Goal: Find specific page/section: Find specific page/section

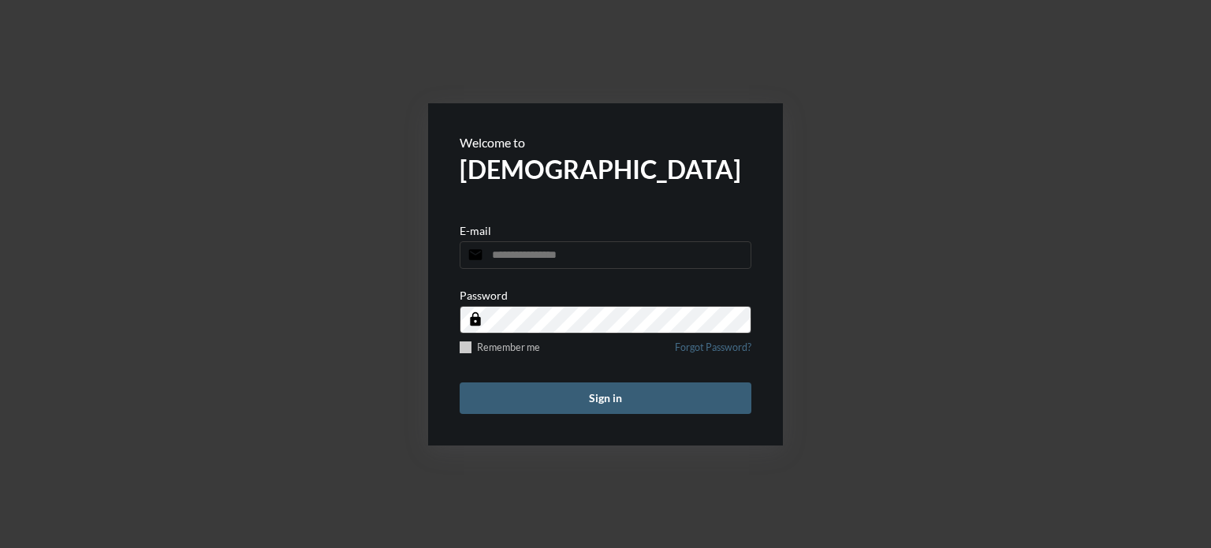
type input "**********"
click at [463, 343] on span at bounding box center [466, 347] width 12 height 12
drag, startPoint x: 595, startPoint y: 396, endPoint x: 580, endPoint y: 401, distance: 15.7
click at [593, 396] on button "Sign in" at bounding box center [606, 398] width 292 height 32
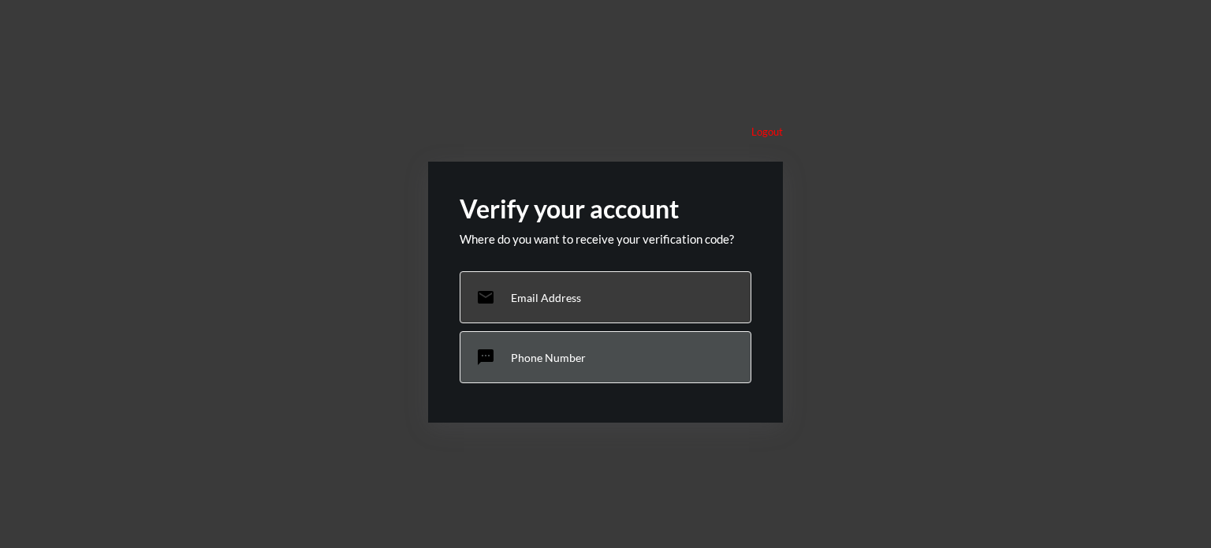
click at [576, 338] on div "sms Phone Number" at bounding box center [606, 357] width 292 height 52
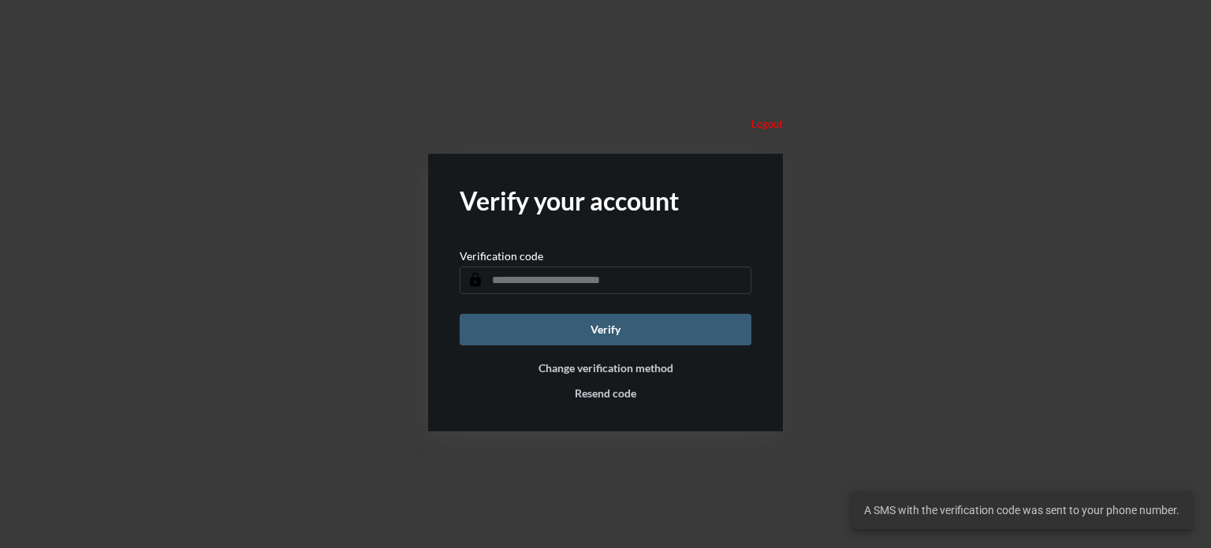
click at [588, 276] on input "text" at bounding box center [606, 281] width 292 height 28
type input "******"
click at [662, 332] on button "Verify" at bounding box center [606, 330] width 292 height 32
click at [596, 277] on input "text" at bounding box center [606, 281] width 292 height 28
type input "******"
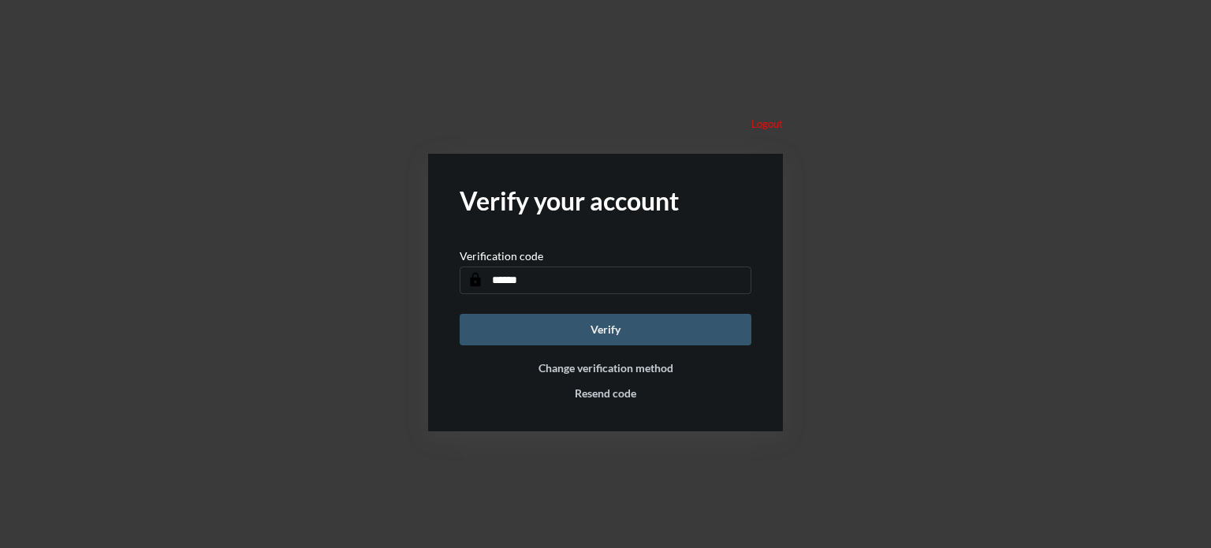
click at [582, 321] on button "Verify" at bounding box center [606, 330] width 292 height 32
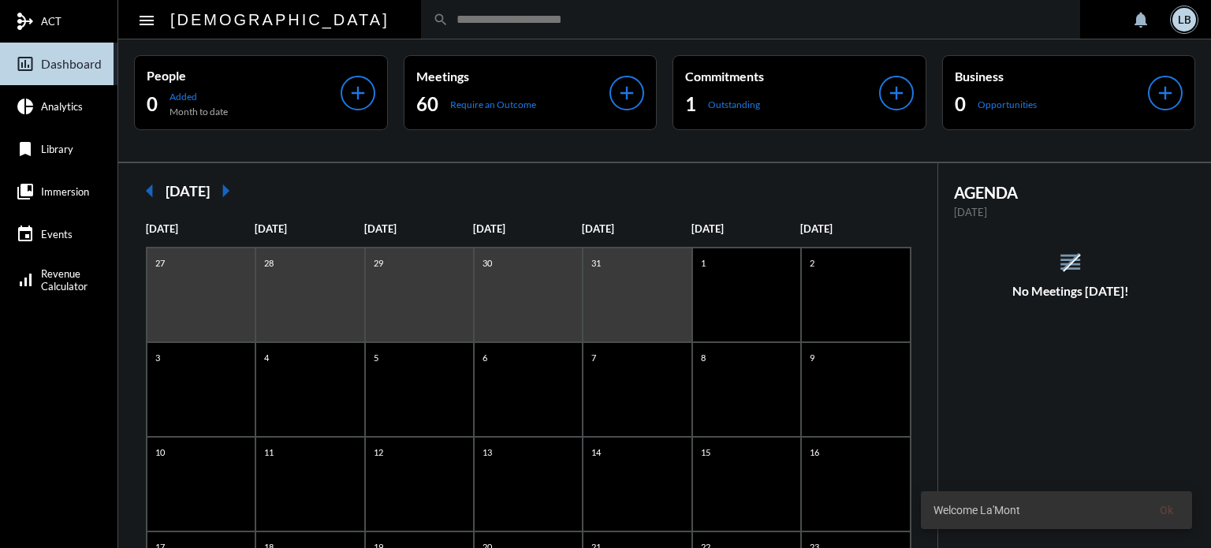
click at [449, 16] on input "text" at bounding box center [759, 19] width 620 height 13
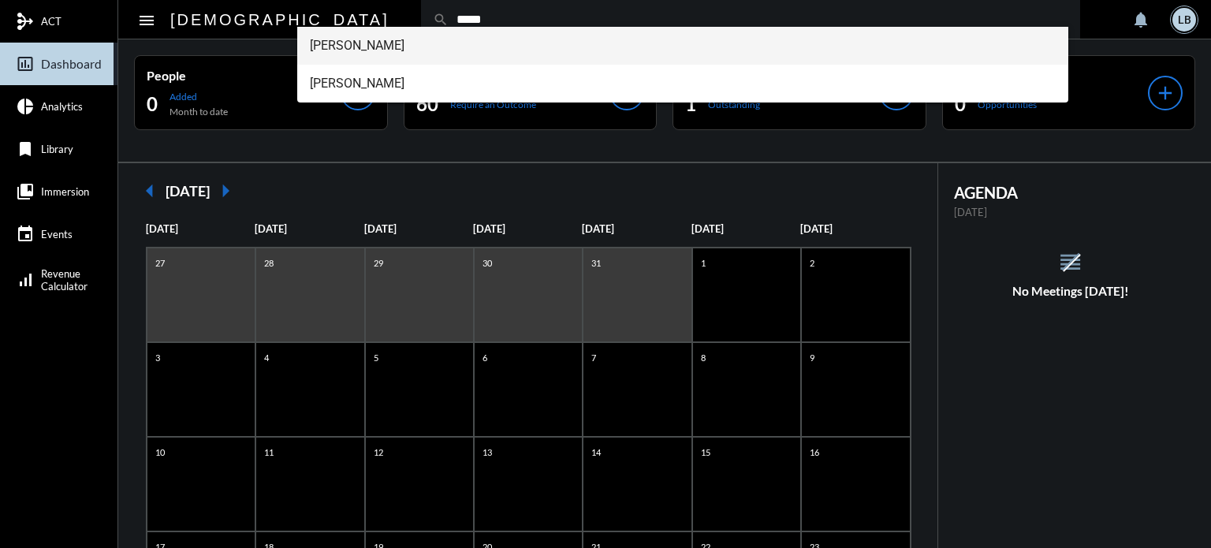
type input "*****"
click at [363, 46] on span "[PERSON_NAME]" at bounding box center [683, 46] width 747 height 38
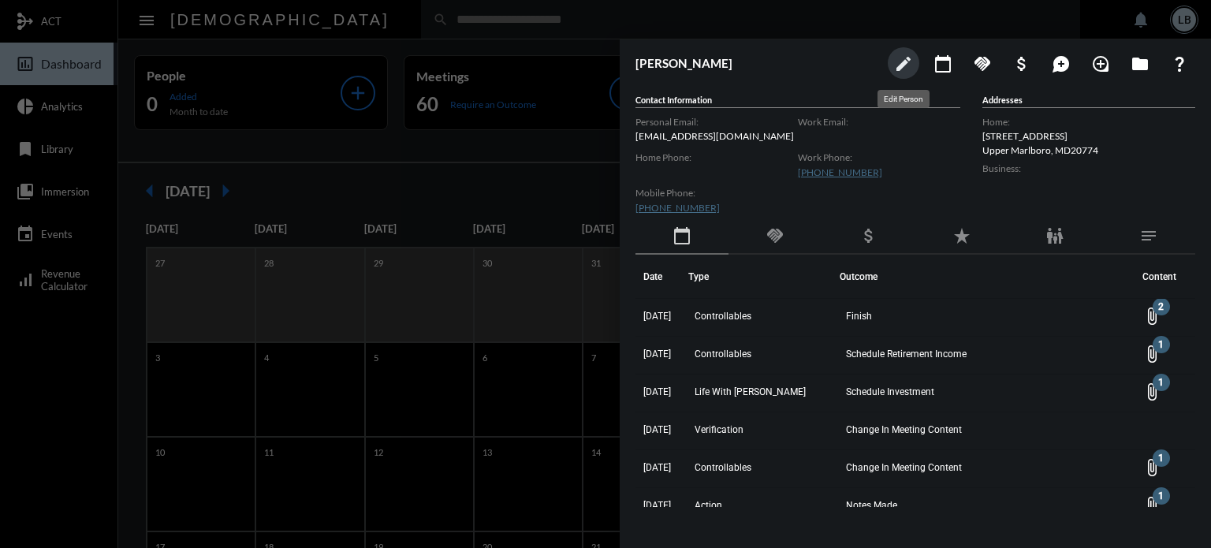
click at [899, 64] on mat-icon "edit" at bounding box center [903, 63] width 19 height 19
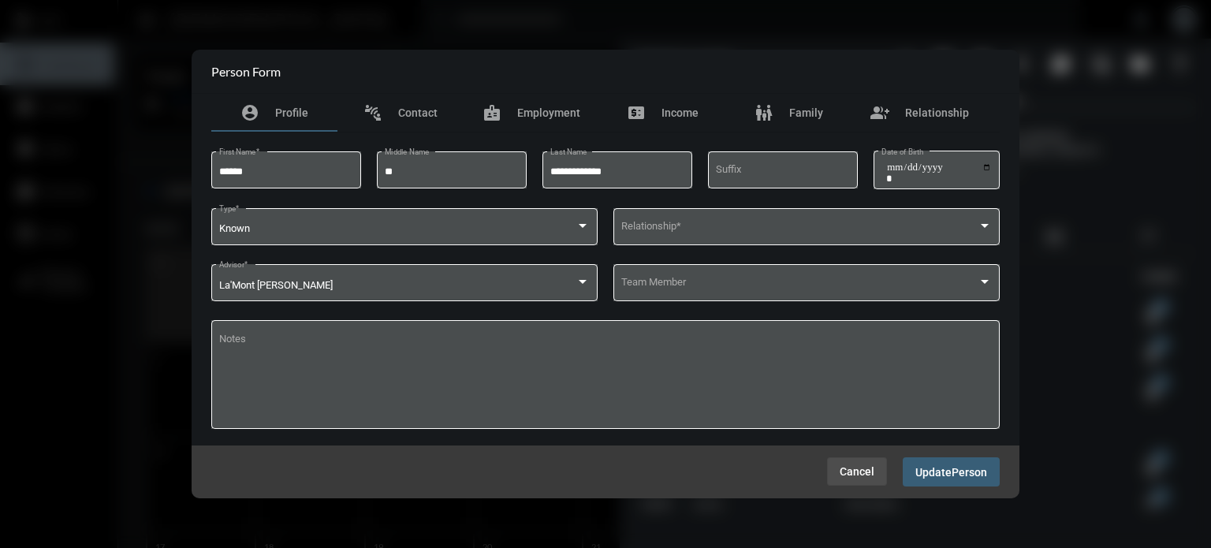
click at [864, 468] on span "Cancel" at bounding box center [857, 471] width 35 height 13
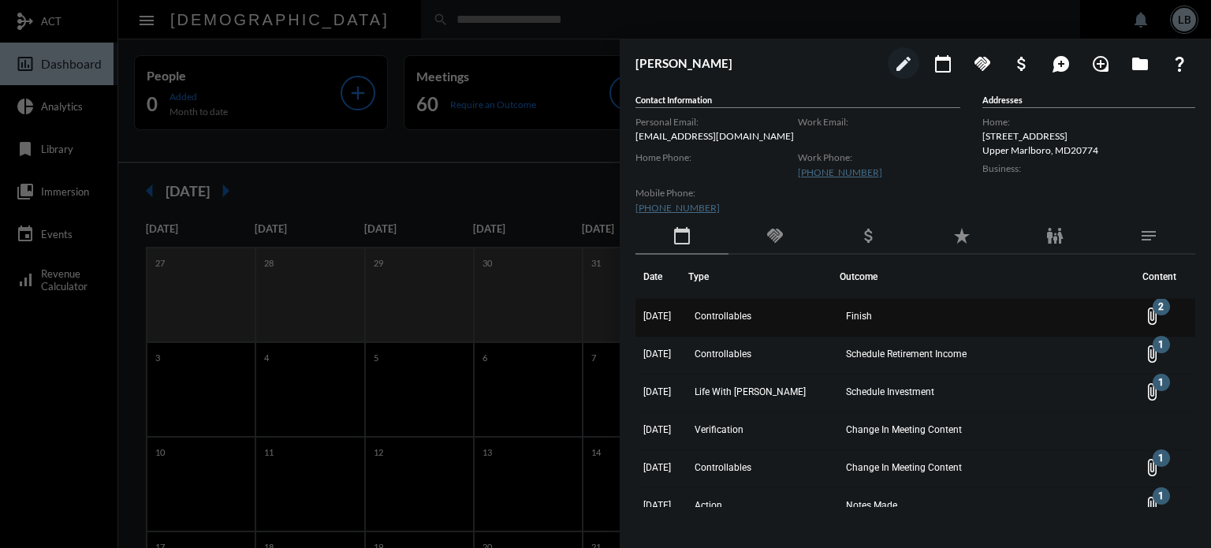
click at [1148, 300] on td "attach_file 2" at bounding box center [1165, 318] width 61 height 38
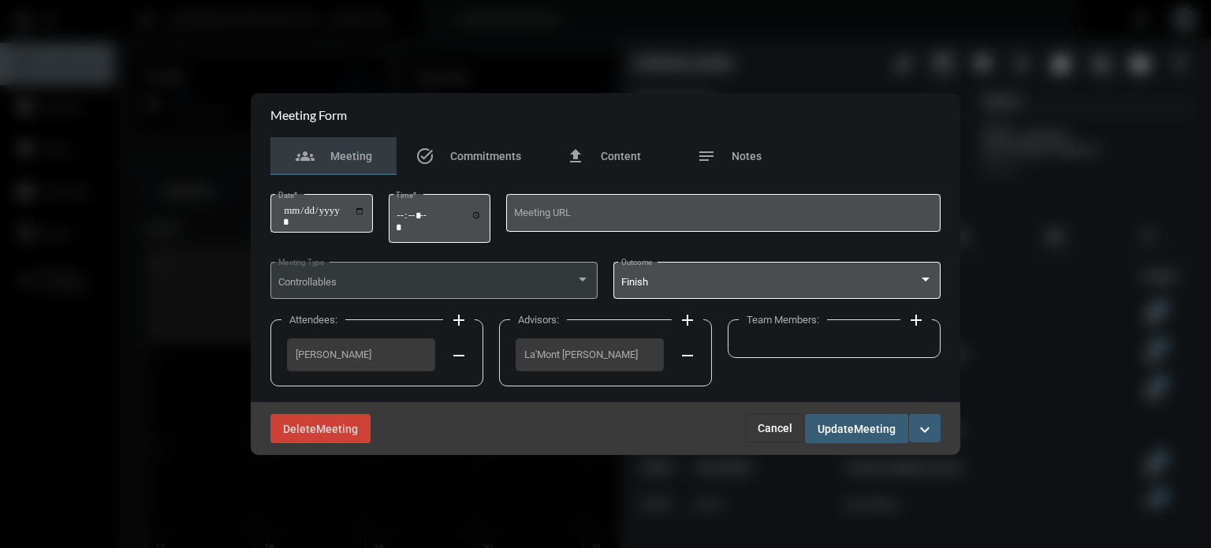
click at [770, 422] on span "Cancel" at bounding box center [775, 428] width 35 height 13
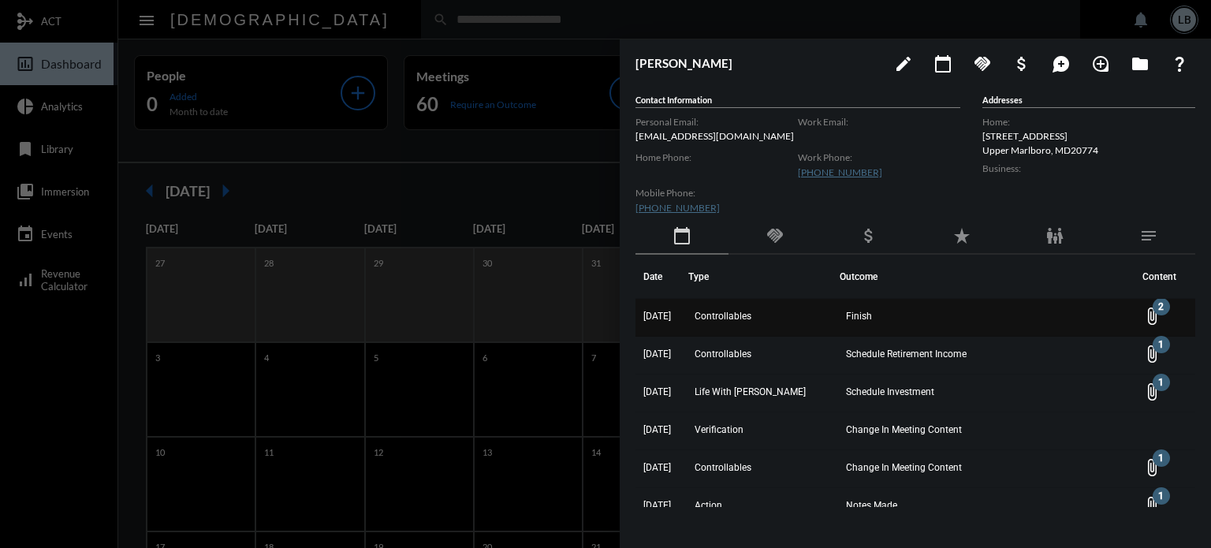
click at [1151, 305] on td "attach_file 2" at bounding box center [1165, 318] width 61 height 38
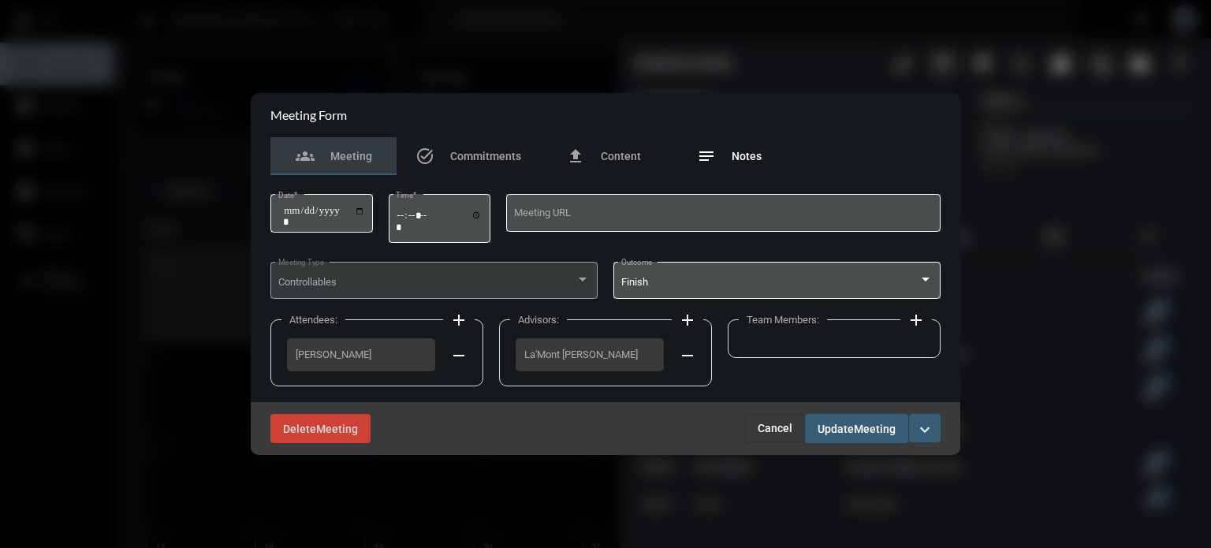
click at [748, 153] on span "Notes" at bounding box center [747, 156] width 30 height 13
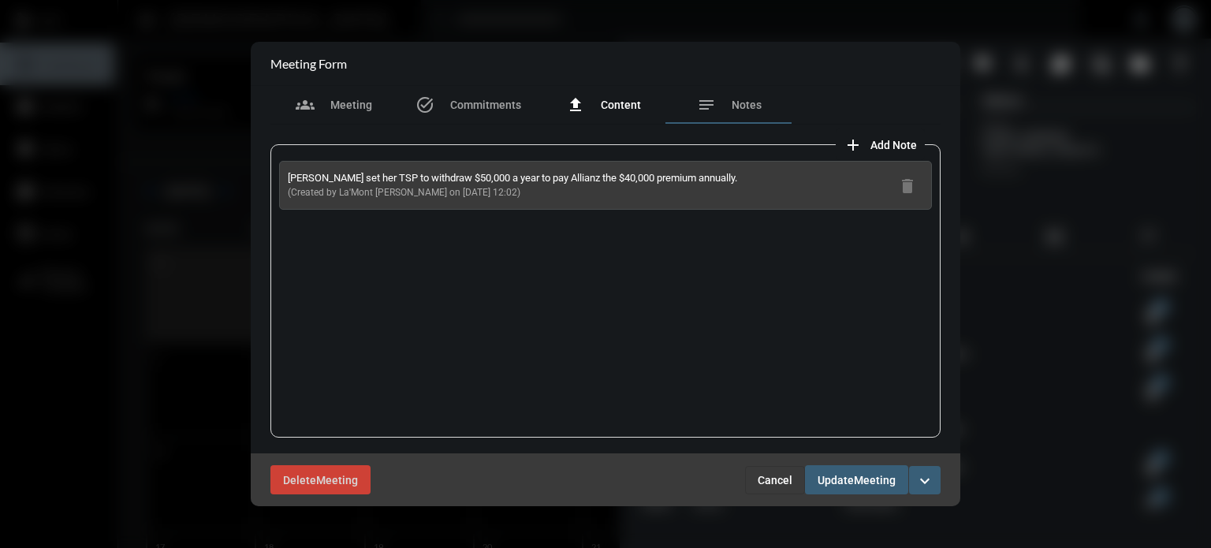
click at [615, 88] on div "file_upload Content" at bounding box center [603, 105] width 126 height 38
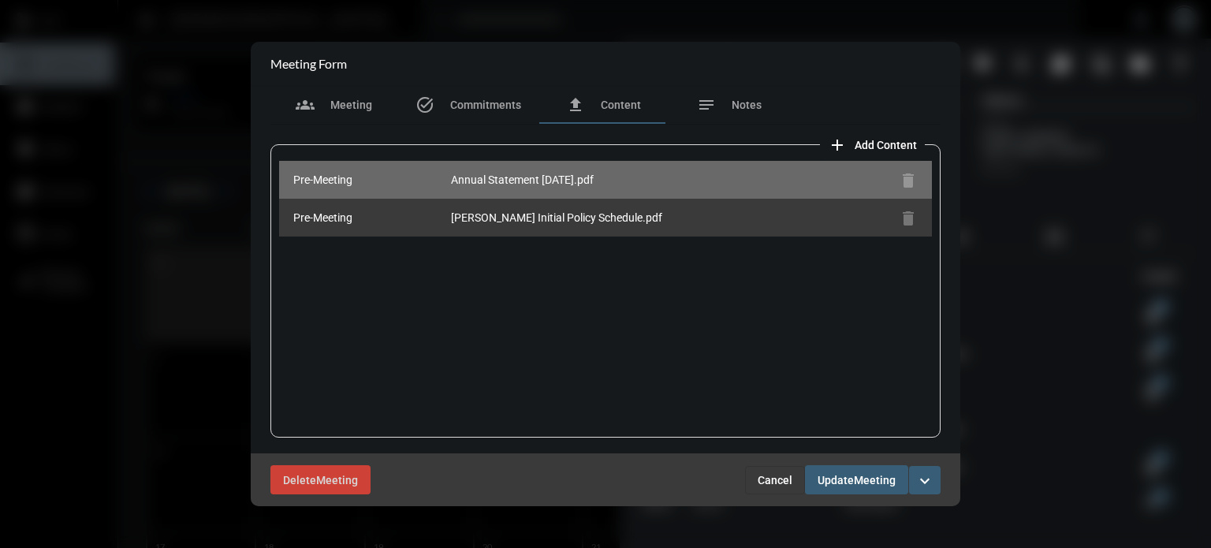
click at [530, 177] on div "Annual Statement [DATE].pdf" at bounding box center [672, 180] width 442 height 16
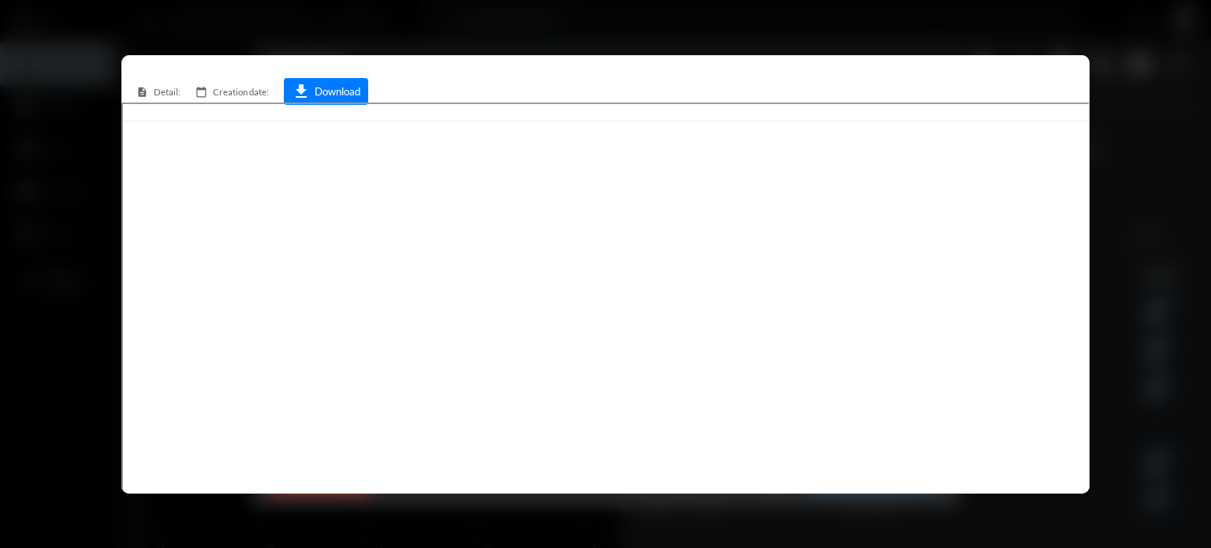
click at [970, 24] on div at bounding box center [605, 274] width 1211 height 548
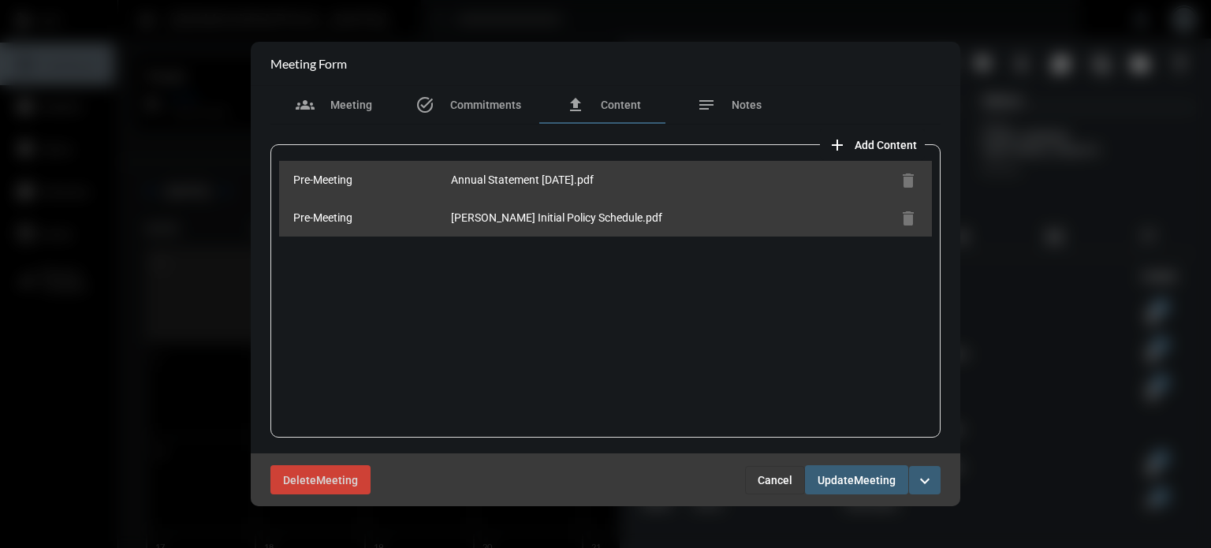
click at [775, 485] on span "Cancel" at bounding box center [775, 480] width 35 height 13
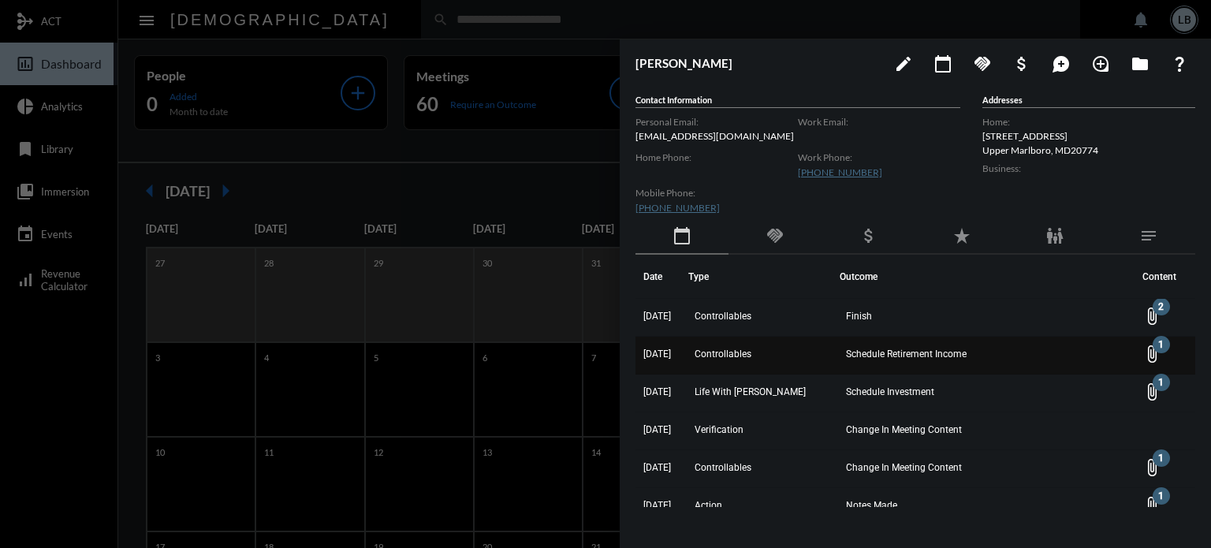
click at [1147, 347] on mat-icon "attach_file 1" at bounding box center [1152, 354] width 19 height 19
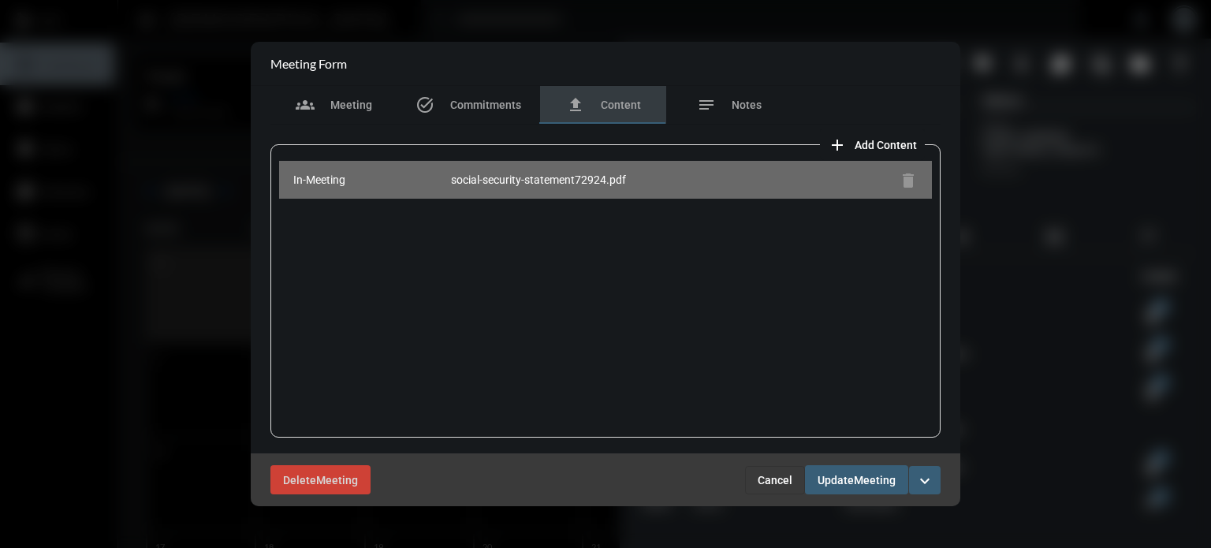
click at [621, 181] on div "social-security-statement72924.pdf" at bounding box center [672, 180] width 442 height 16
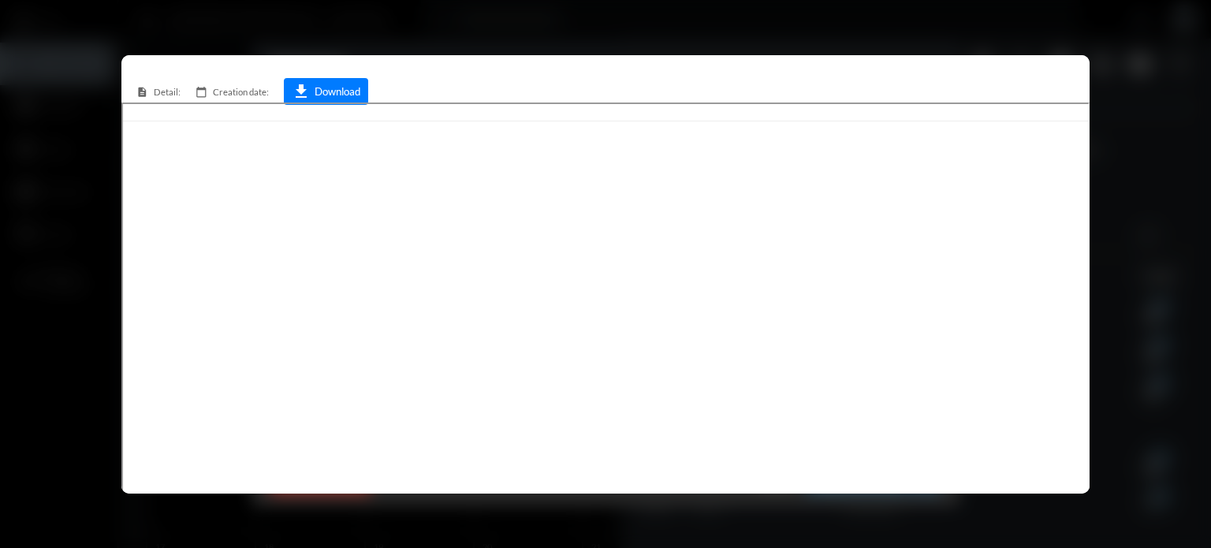
click at [707, 24] on div at bounding box center [605, 274] width 1211 height 548
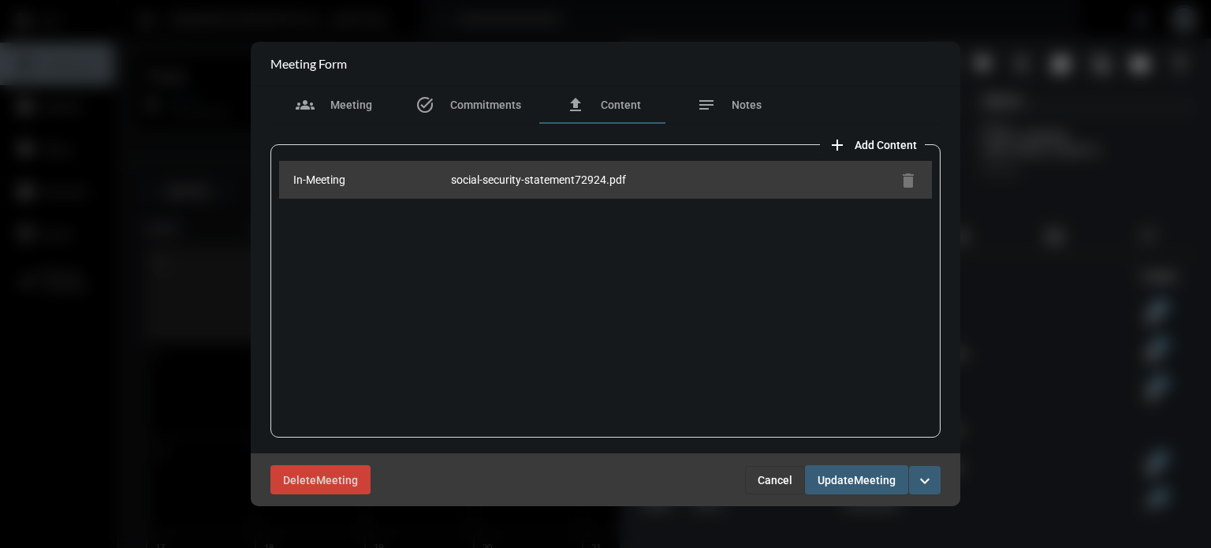
click at [779, 474] on span "Cancel" at bounding box center [775, 480] width 35 height 13
